Goal: Go to known website

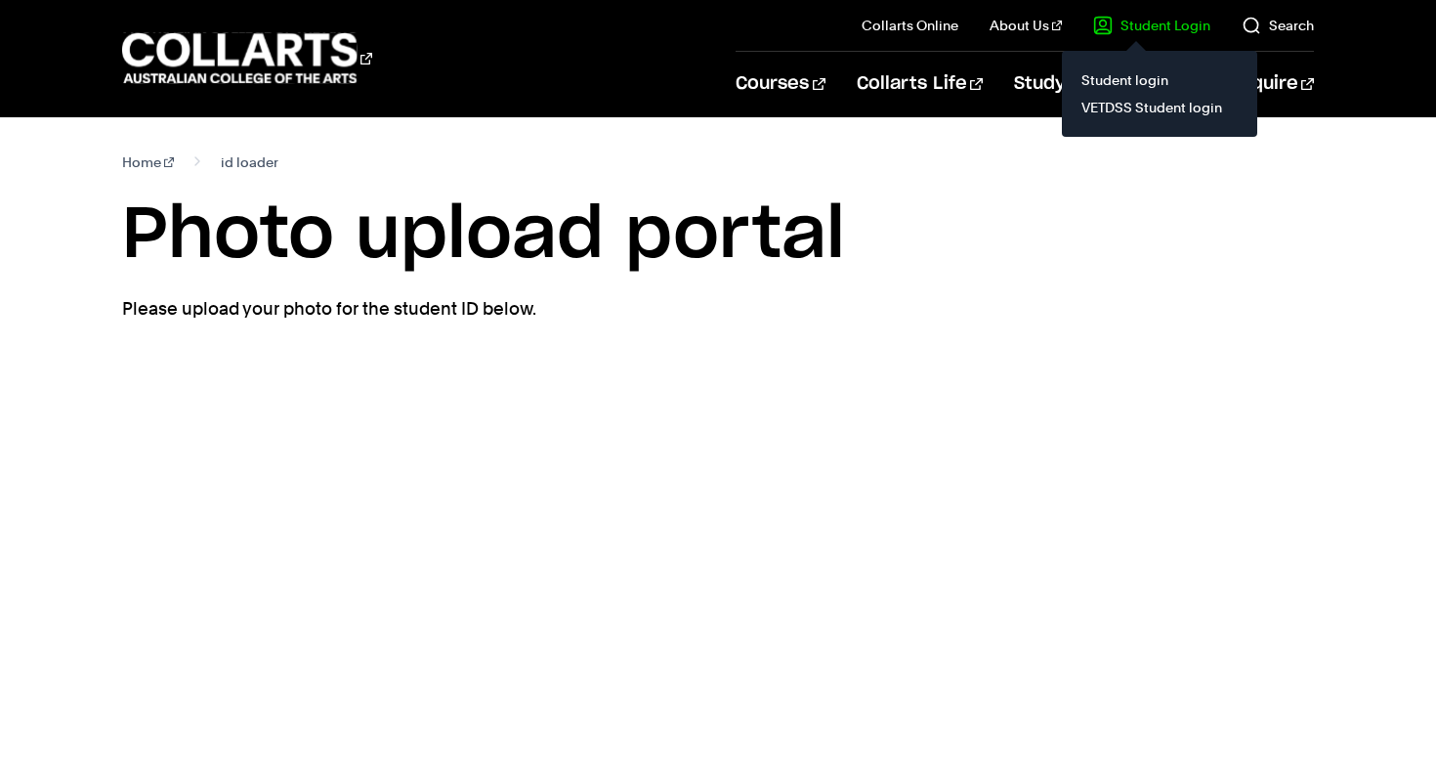
click at [1164, 35] on link "Student Login" at bounding box center [1151, 26] width 117 height 20
click at [1123, 88] on link "Student login" at bounding box center [1160, 79] width 164 height 27
click at [1150, 22] on link "Student Login" at bounding box center [1151, 26] width 117 height 20
click at [1121, 83] on link "Student login" at bounding box center [1160, 79] width 164 height 27
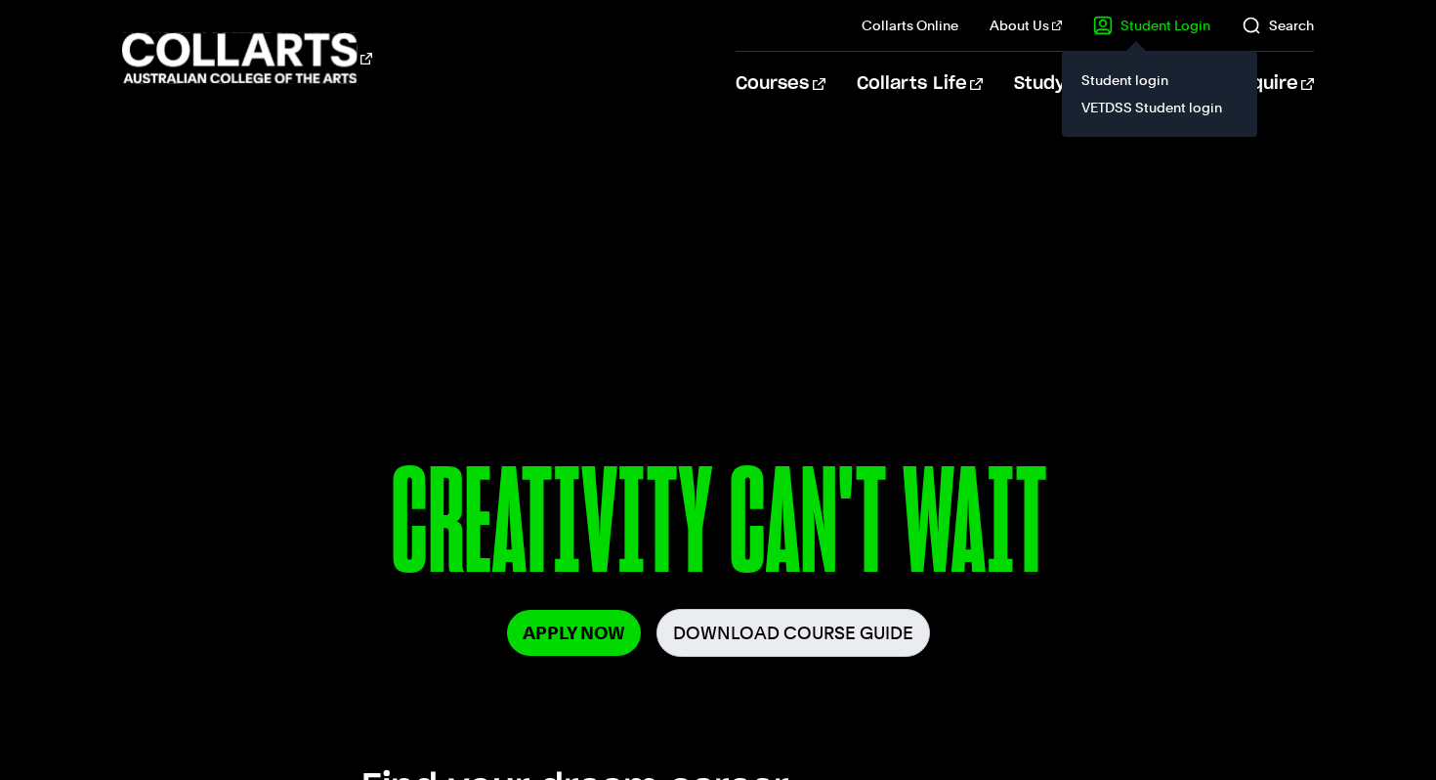
click at [1135, 26] on link "Student Login" at bounding box center [1151, 26] width 117 height 20
click at [1122, 87] on link "Student login" at bounding box center [1160, 79] width 164 height 27
